Goal: Check status: Check status

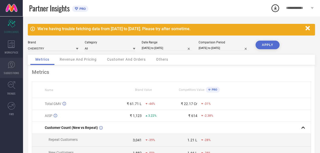
click at [11, 66] on icon at bounding box center [11, 64] width 3 height 5
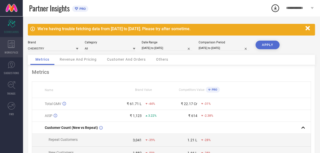
click at [11, 46] on icon at bounding box center [11, 44] width 7 height 8
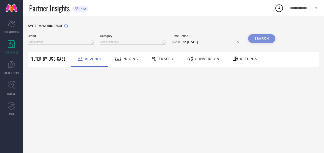
click at [167, 55] on div "Traffic" at bounding box center [163, 58] width 26 height 9
type input "CHEMISTRY"
type input "All"
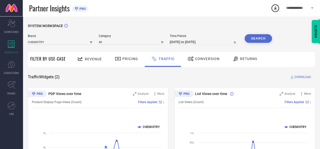
select select "6"
select select "2025"
select select "7"
select select "2025"
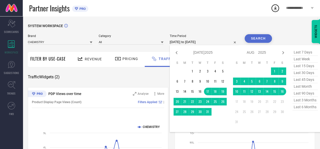
click at [225, 42] on input "[DATE] to [DATE]" at bounding box center [204, 42] width 69 height 6
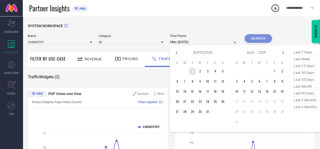
click at [192, 70] on td "1" at bounding box center [193, 71] width 8 height 8
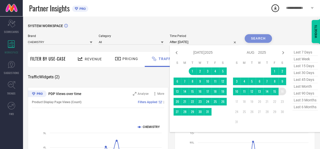
type input "[DATE] to [DATE]"
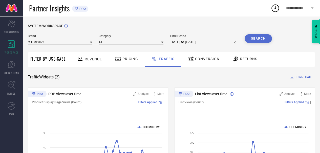
click at [258, 37] on button "Search" at bounding box center [258, 38] width 27 height 9
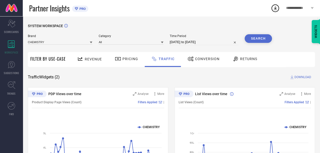
click at [122, 59] on span "Pricing" at bounding box center [130, 59] width 16 height 4
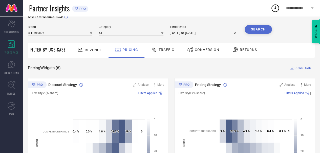
scroll to position [8, 0]
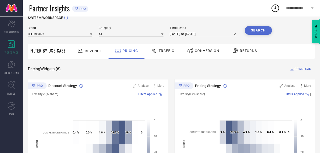
click at [163, 53] on div "Traffic" at bounding box center [163, 50] width 26 height 9
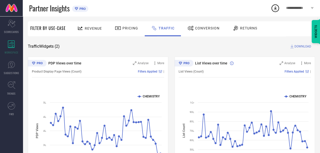
scroll to position [0, 0]
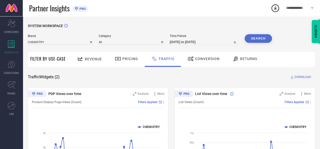
select select "6"
select select "2025"
select select "7"
select select "2025"
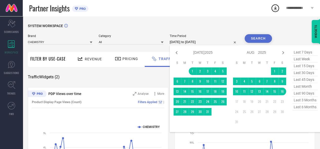
click at [223, 44] on input "[DATE] to [DATE]" at bounding box center [204, 42] width 69 height 6
click at [176, 53] on icon at bounding box center [177, 52] width 2 height 3
select select "5"
select select "2025"
select select "6"
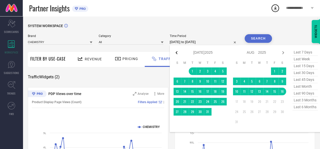
select select "2025"
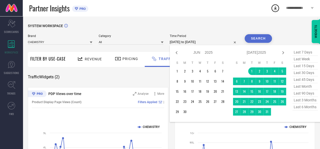
click at [176, 53] on icon at bounding box center [177, 52] width 2 height 3
select select "4"
select select "2025"
select select "5"
select select "2025"
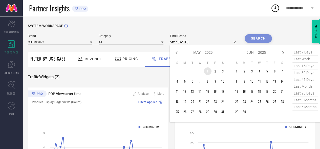
click at [208, 71] on td "1" at bounding box center [208, 71] width 8 height 8
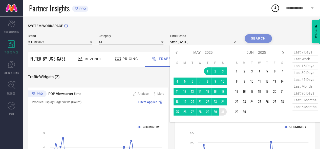
type input "[DATE] to [DATE]"
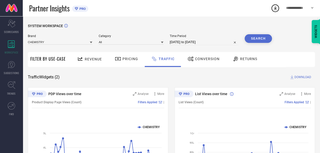
click at [256, 38] on button "Search" at bounding box center [258, 38] width 27 height 9
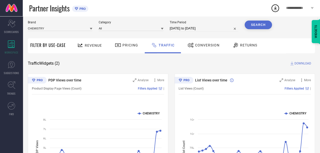
scroll to position [1, 0]
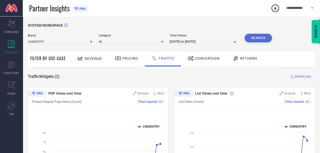
click at [215, 38] on div "Time Period [DATE] to [DATE]" at bounding box center [204, 39] width 69 height 11
select select "4"
select select "2025"
select select "5"
select select "2025"
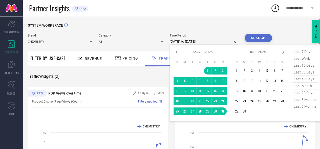
click at [216, 41] on input "[DATE] to [DATE]" at bounding box center [204, 41] width 69 height 6
click at [176, 52] on icon at bounding box center [177, 52] width 6 height 6
select select "3"
select select "2025"
select select "4"
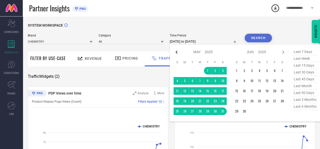
select select "2025"
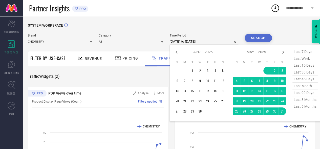
click at [176, 52] on icon at bounding box center [177, 52] width 6 height 6
select select "2"
select select "2025"
select select "3"
select select "2025"
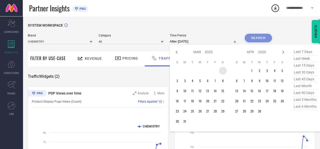
click at [221, 73] on td "1" at bounding box center [223, 71] width 8 height 8
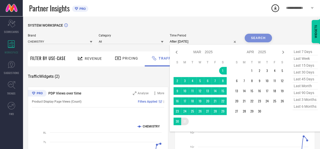
type input "[DATE] to [DATE]"
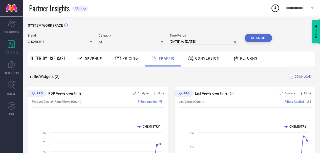
click at [254, 40] on button "Search" at bounding box center [258, 38] width 27 height 9
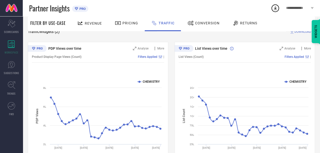
scroll to position [0, 0]
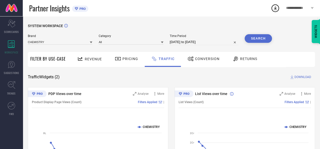
select select "2"
select select "2025"
select select "3"
select select "2025"
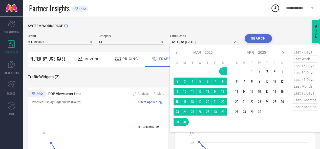
click at [224, 42] on input "[DATE] to [DATE]" at bounding box center [204, 42] width 69 height 6
click at [285, 53] on icon at bounding box center [283, 53] width 6 height 6
select select "3"
select select "2025"
select select "4"
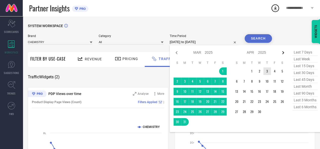
select select "2025"
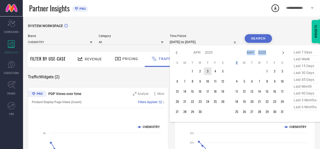
click at [285, 53] on icon at bounding box center [283, 53] width 6 height 6
select select "4"
select select "2025"
select select "5"
select select "2025"
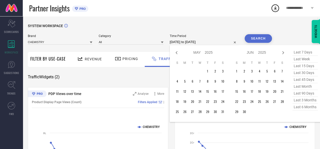
click at [285, 53] on icon at bounding box center [283, 53] width 6 height 6
select select "5"
select select "2025"
select select "6"
select select "2025"
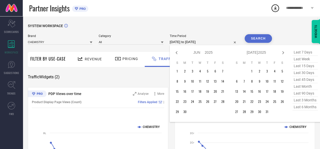
click at [285, 53] on icon at bounding box center [283, 53] width 6 height 6
select select "6"
select select "2025"
select select "7"
select select "2025"
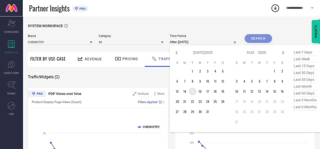
click at [192, 93] on td "15" at bounding box center [193, 92] width 8 height 8
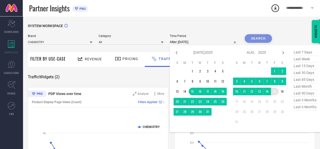
type input "[DATE] to [DATE]"
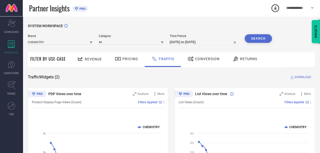
click at [264, 38] on button "Search" at bounding box center [258, 38] width 27 height 9
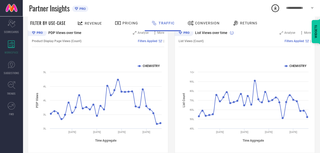
scroll to position [61, 0]
